Goal: Task Accomplishment & Management: Manage account settings

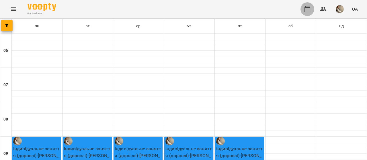
click at [305, 5] on button "button" at bounding box center [307, 9] width 14 height 14
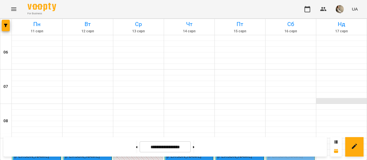
scroll to position [101, 0]
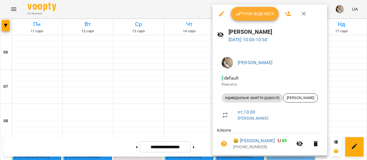
click at [252, 21] on div "Урок відбувся" at bounding box center [269, 14] width 115 height 18
click at [252, 17] on button "Урок відбувся" at bounding box center [255, 14] width 48 height 14
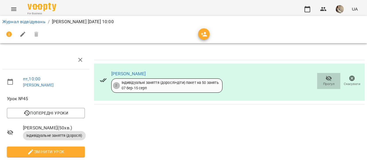
click at [323, 85] on span "Прогул" at bounding box center [328, 84] width 11 height 5
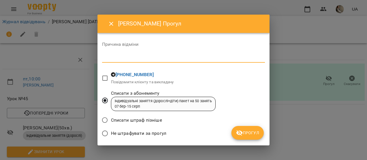
click at [220, 58] on textarea at bounding box center [183, 57] width 163 height 5
type textarea "*"
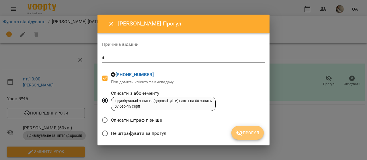
click at [257, 135] on span "Прогул" at bounding box center [247, 132] width 23 height 7
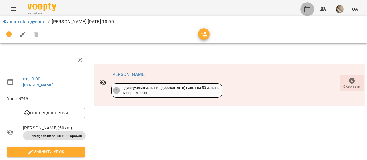
click at [307, 8] on icon "button" at bounding box center [307, 9] width 6 height 6
